Goal: Check status: Check status

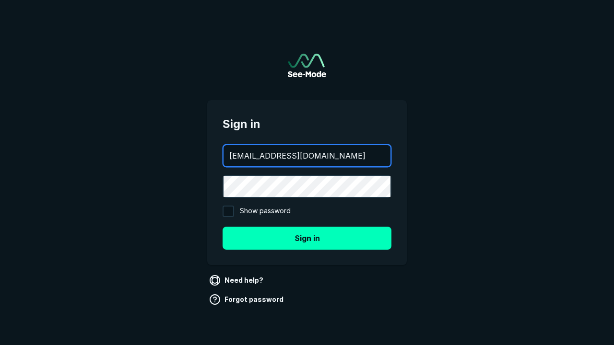
type input "aws+playwright@see-mode.com"
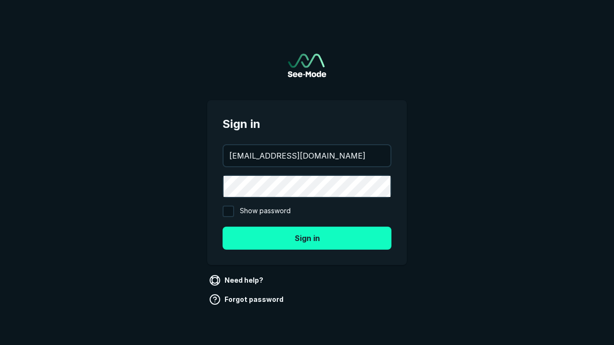
click at [307, 238] on button "Sign in" at bounding box center [307, 238] width 169 height 23
